Goal: Task Accomplishment & Management: Manage account settings

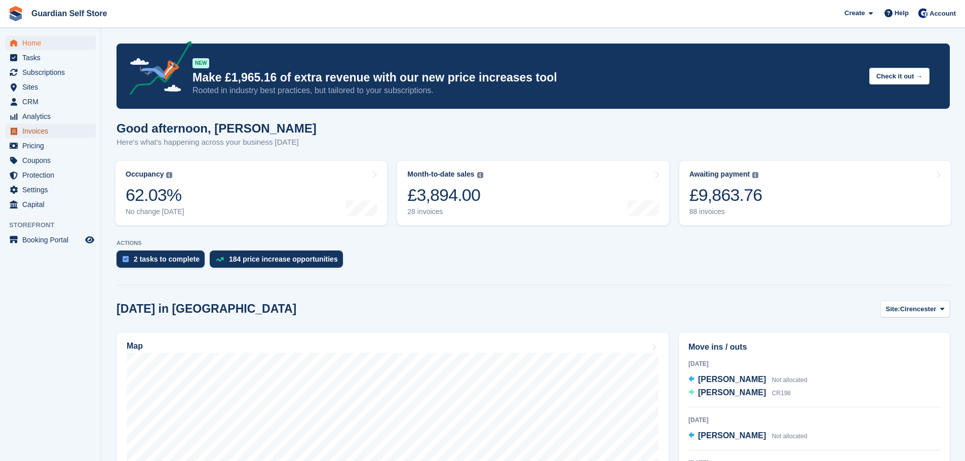
click at [62, 129] on span "Invoices" at bounding box center [52, 131] width 61 height 14
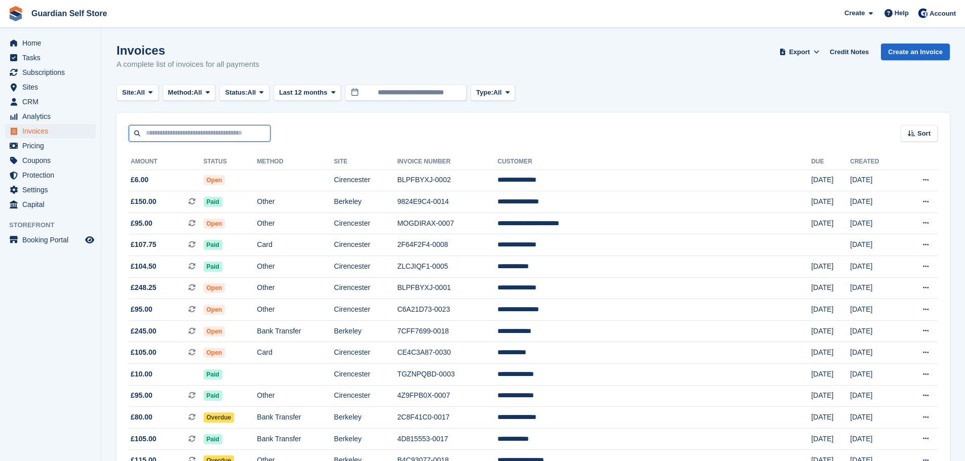
click at [151, 137] on input "text" at bounding box center [200, 133] width 142 height 17
type input "****"
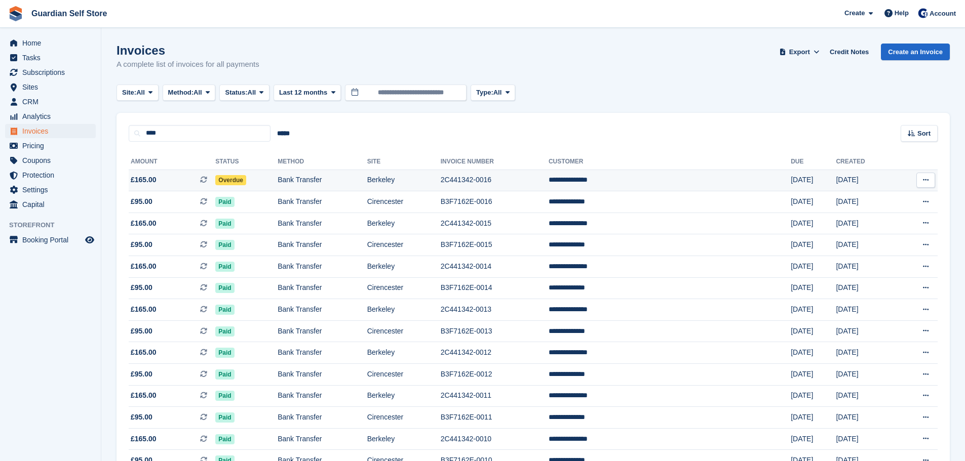
click at [154, 179] on span "£165.00" at bounding box center [144, 180] width 26 height 11
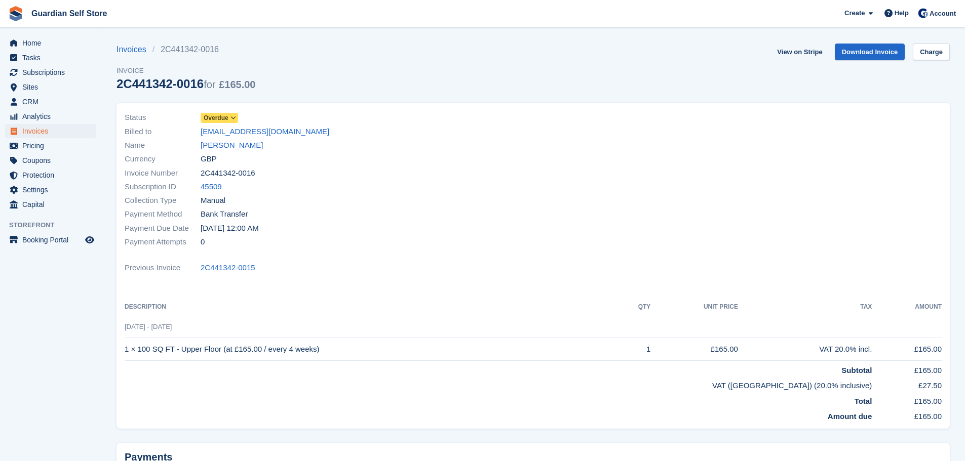
click at [213, 114] on span "Overdue" at bounding box center [216, 117] width 25 height 9
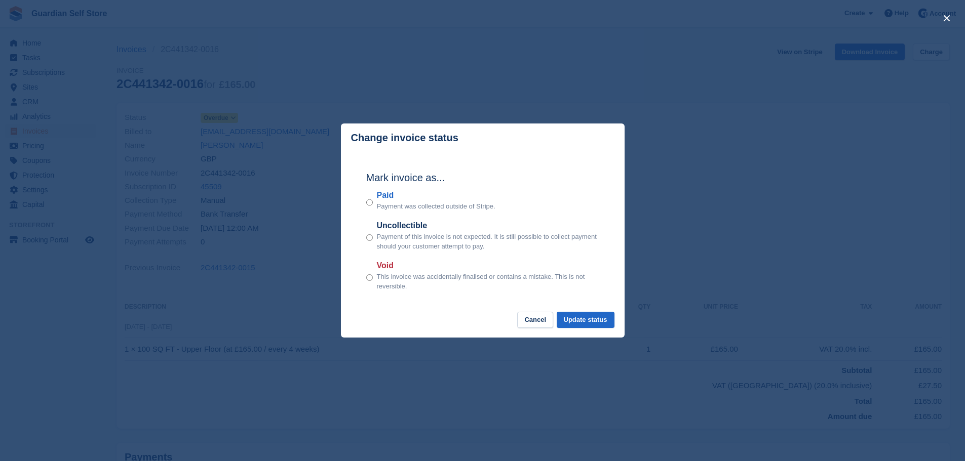
click at [389, 196] on label "Paid" at bounding box center [436, 195] width 119 height 12
click at [587, 314] on button "Update status" at bounding box center [586, 320] width 58 height 17
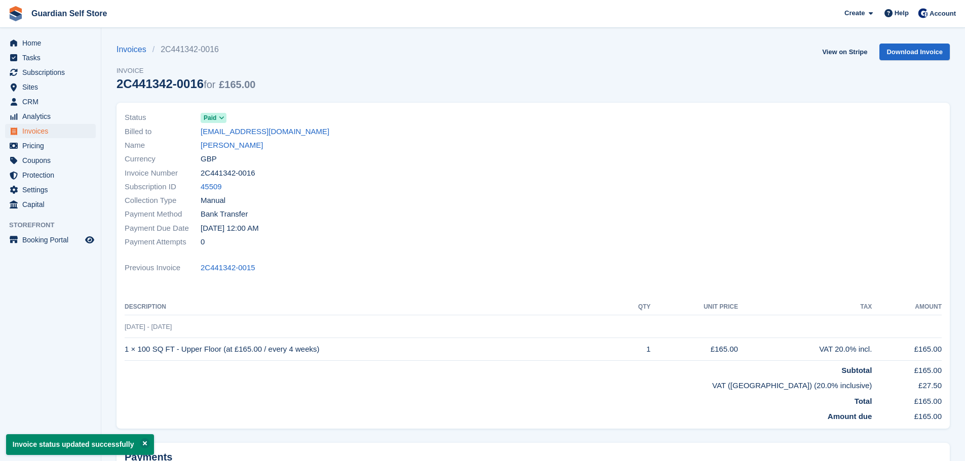
click at [820, 51] on div "Invoices 2C441342-0016 Invoice 2C441342-0016 for £165.00 View on Stripe Downloa…" at bounding box center [532, 73] width 833 height 59
click at [829, 51] on link "View on Stripe" at bounding box center [844, 52] width 53 height 17
click at [82, 126] on span "Invoices" at bounding box center [52, 131] width 61 height 14
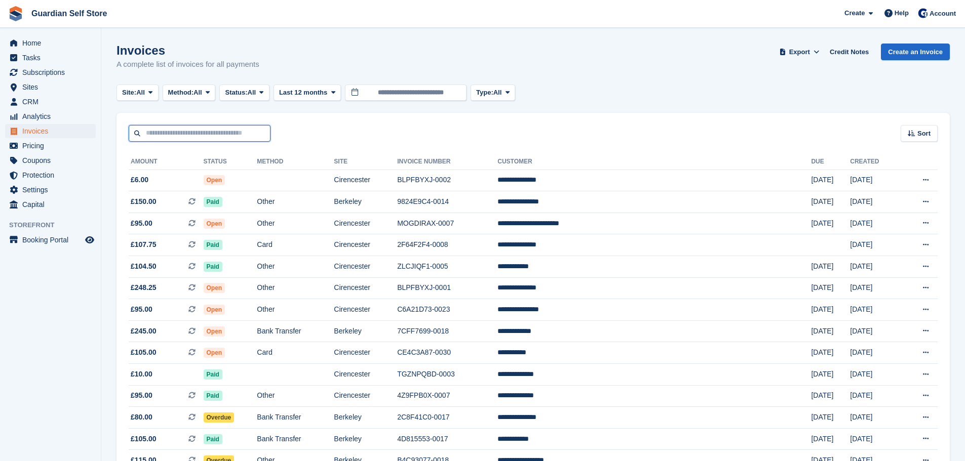
click at [204, 129] on input "text" at bounding box center [200, 133] width 142 height 17
type input "*****"
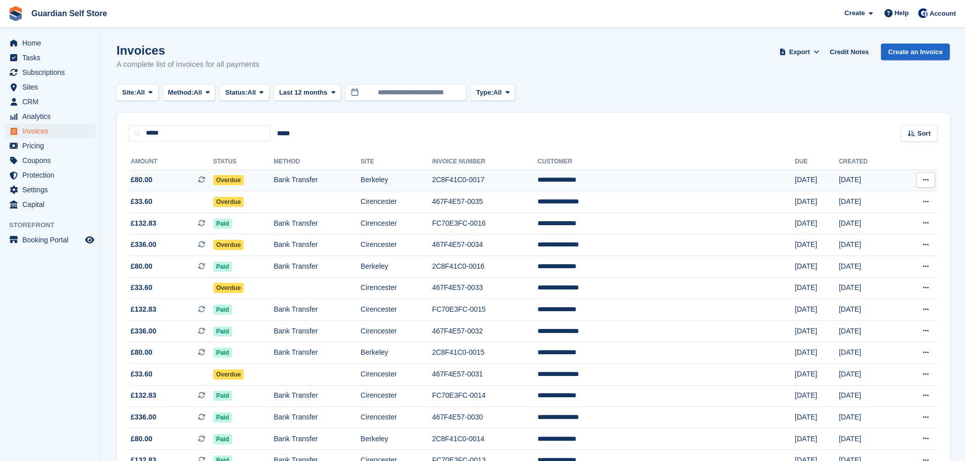
click at [177, 181] on span "£80.00 This is a recurring subscription invoice." at bounding box center [171, 180] width 85 height 11
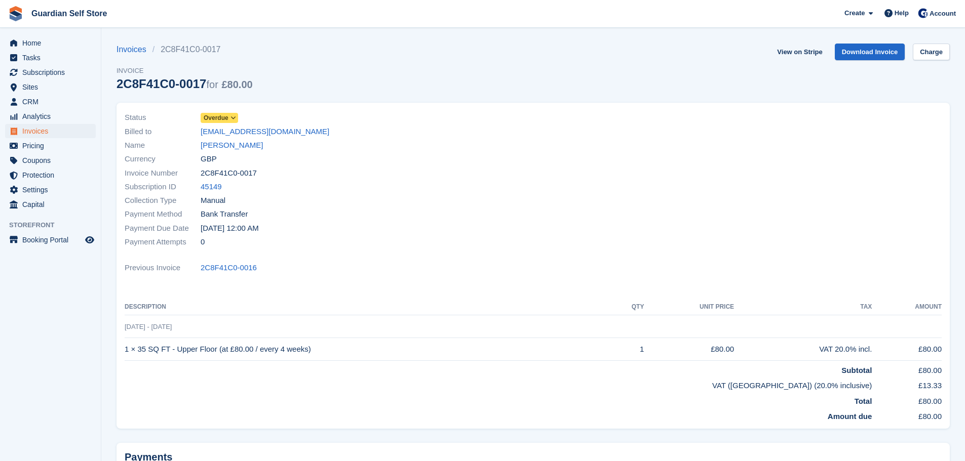
click at [210, 115] on span "Overdue" at bounding box center [216, 117] width 25 height 9
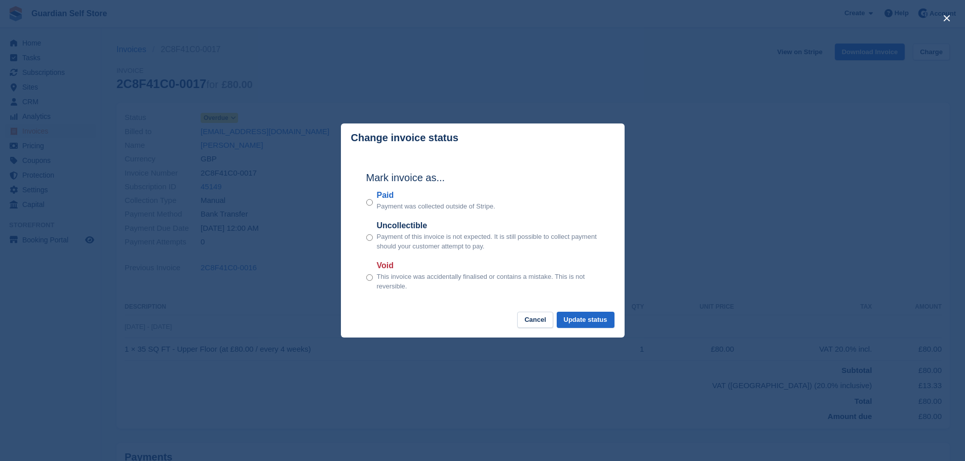
click at [384, 196] on label "Paid" at bounding box center [436, 195] width 119 height 12
click at [590, 322] on button "Update status" at bounding box center [586, 320] width 58 height 17
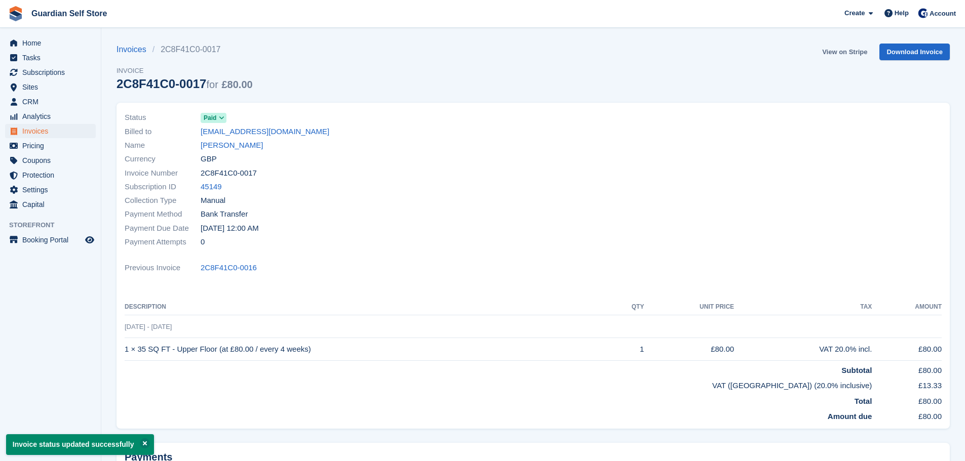
click at [833, 53] on link "View on Stripe" at bounding box center [844, 52] width 53 height 17
click at [76, 42] on span "Home" at bounding box center [52, 43] width 61 height 14
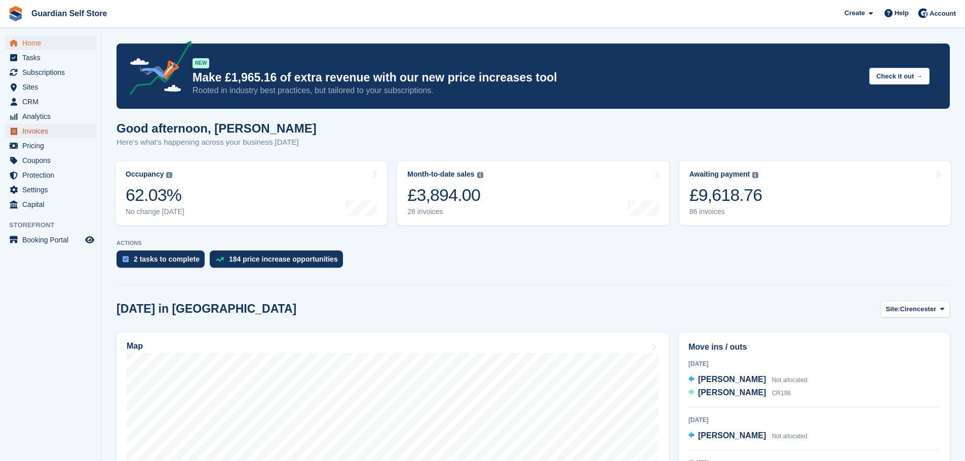
click at [65, 138] on span "Invoices" at bounding box center [52, 131] width 61 height 14
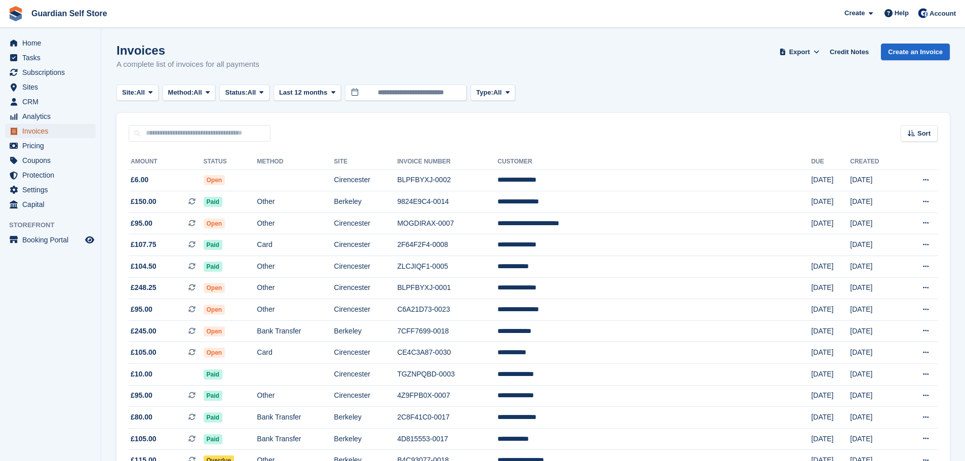
click at [65, 130] on span "Invoices" at bounding box center [52, 131] width 61 height 14
click at [67, 130] on span "Invoices" at bounding box center [52, 131] width 61 height 14
click at [34, 146] on span "Pricing" at bounding box center [52, 146] width 61 height 14
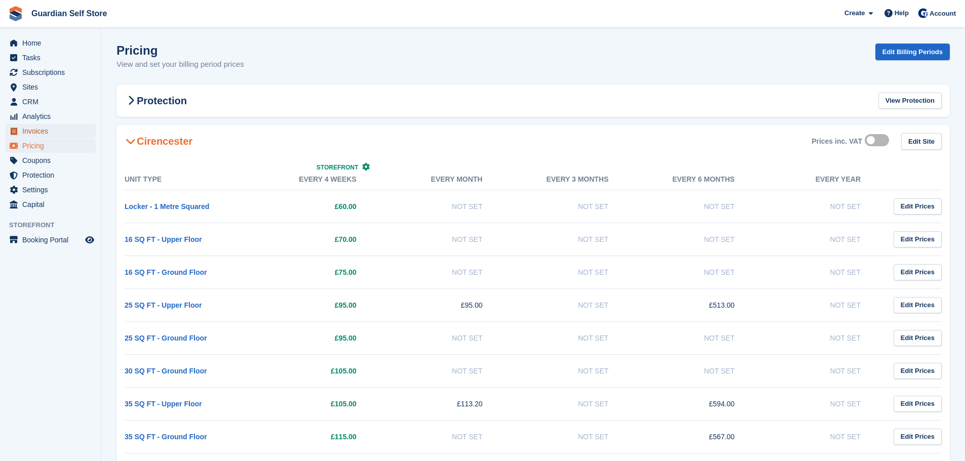
click at [41, 136] on span "Invoices" at bounding box center [52, 131] width 61 height 14
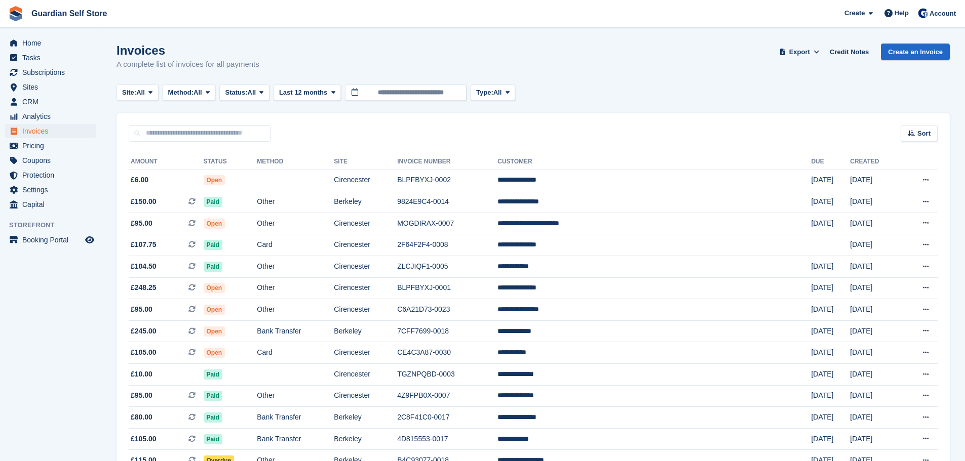
click at [339, 132] on div "Sort Sort by Date created Created (oldest first) Created (newest first)" at bounding box center [532, 127] width 833 height 29
click at [51, 128] on span "Invoices" at bounding box center [52, 131] width 61 height 14
